Goal: Task Accomplishment & Management: Use online tool/utility

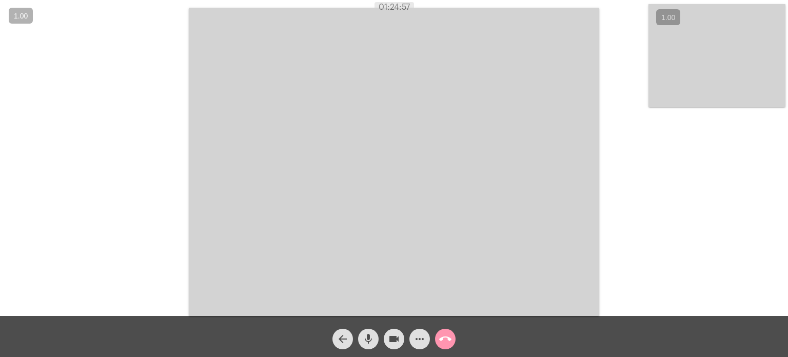
click at [447, 340] on mat-icon "call_end" at bounding box center [445, 339] width 12 height 12
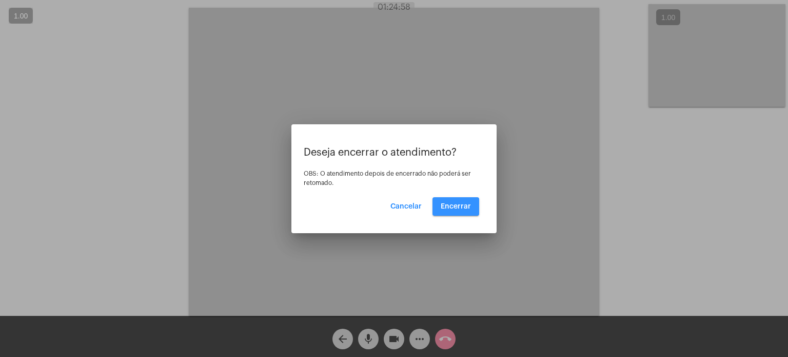
click at [457, 205] on span "Encerrar" at bounding box center [456, 206] width 30 height 7
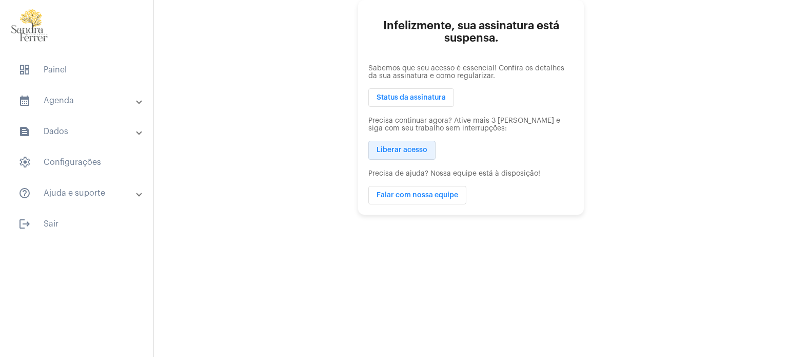
click at [423, 153] on span "Liberar acesso" at bounding box center [402, 150] width 51 height 7
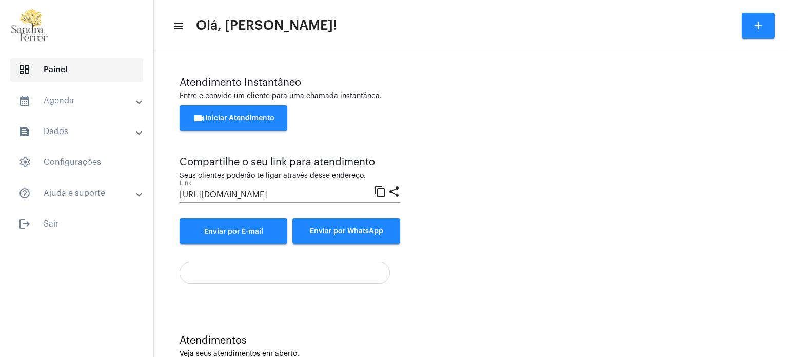
click at [121, 73] on span "dashboard Painel" at bounding box center [76, 69] width 133 height 25
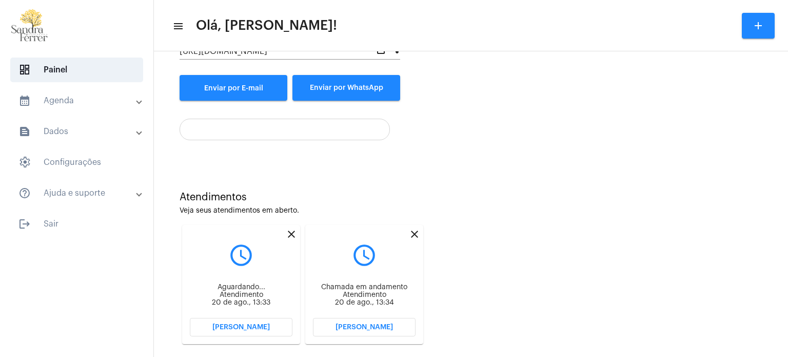
scroll to position [159, 0]
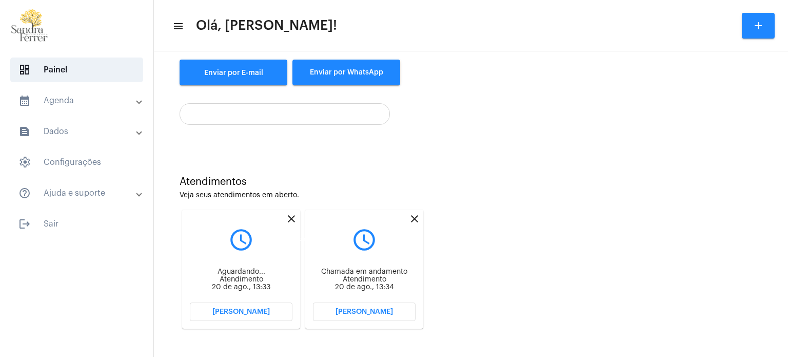
click at [291, 216] on mat-icon "close" at bounding box center [291, 218] width 12 height 12
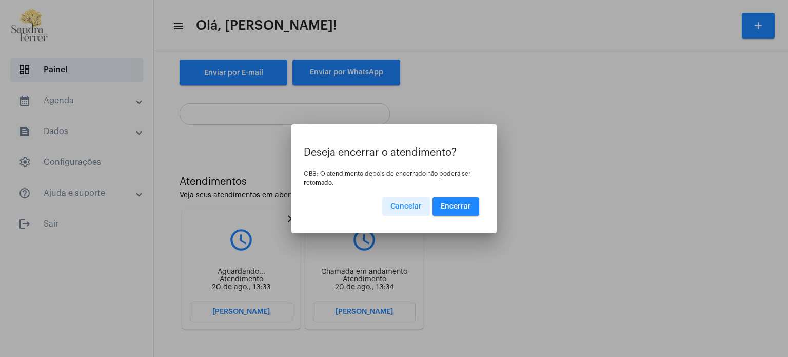
click at [456, 207] on span "Encerrar" at bounding box center [456, 206] width 30 height 7
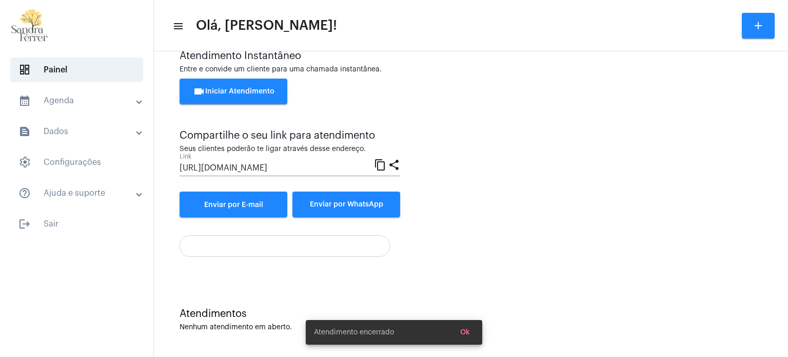
scroll to position [159, 0]
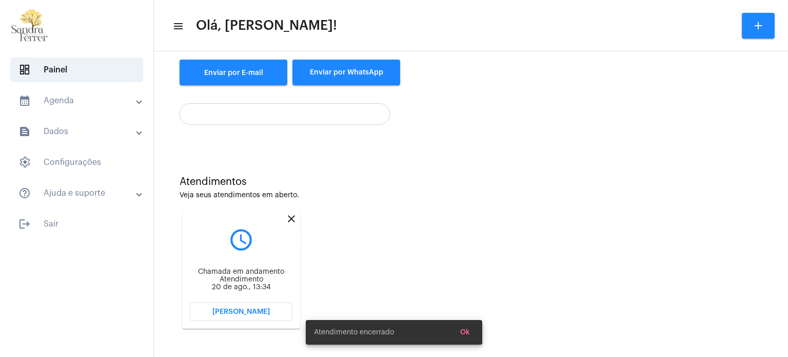
click at [290, 218] on mat-icon "close" at bounding box center [291, 218] width 12 height 12
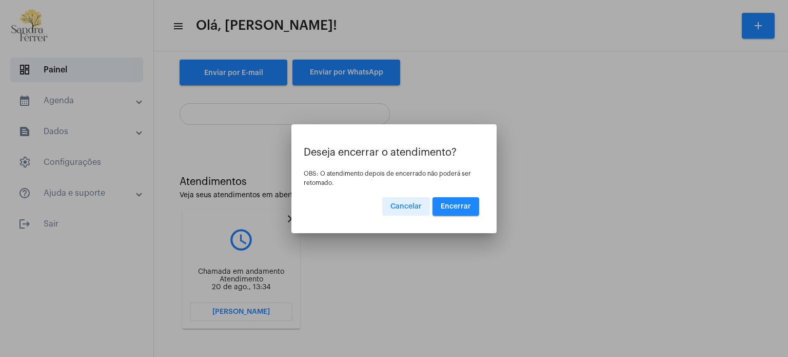
drag, startPoint x: 453, startPoint y: 207, endPoint x: 462, endPoint y: 208, distance: 8.9
click at [454, 207] on span "Encerrar" at bounding box center [456, 206] width 30 height 7
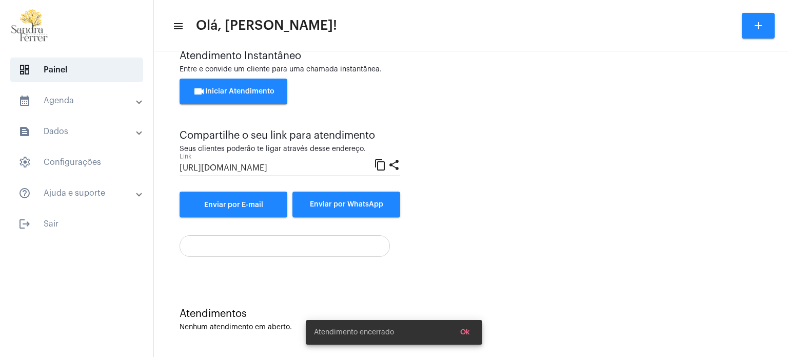
scroll to position [27, 0]
click at [466, 326] on button "Ok" at bounding box center [465, 332] width 26 height 18
